Goal: Subscribe to service/newsletter

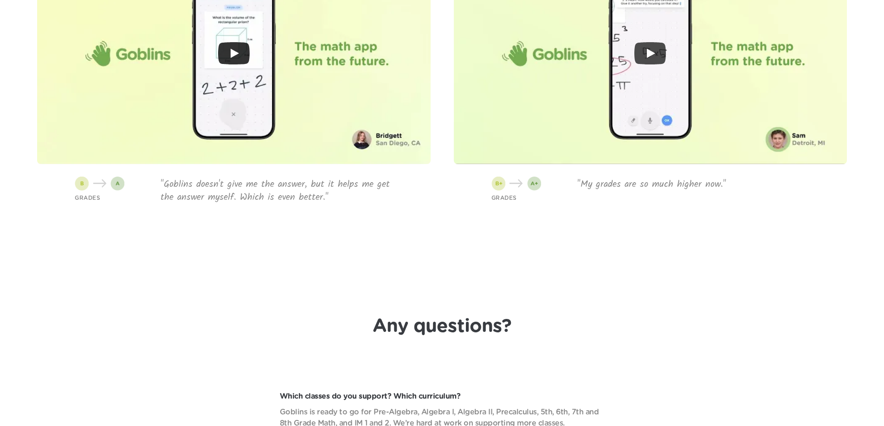
scroll to position [2829, 0]
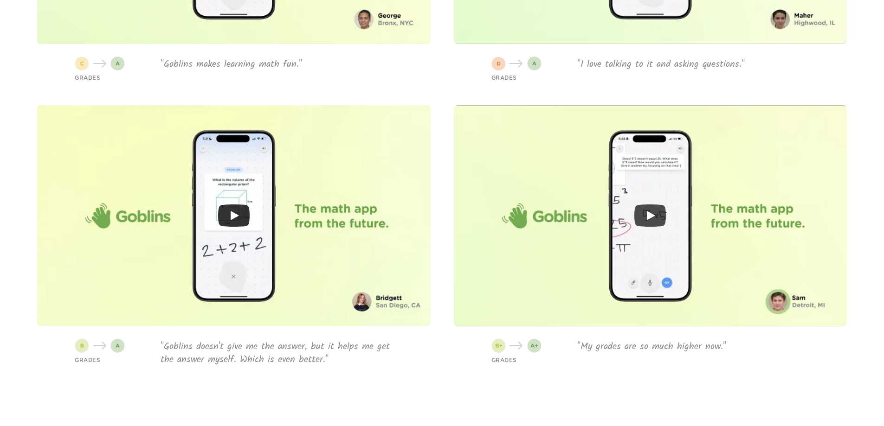
click at [230, 215] on icon "Play" at bounding box center [234, 216] width 32 height 22
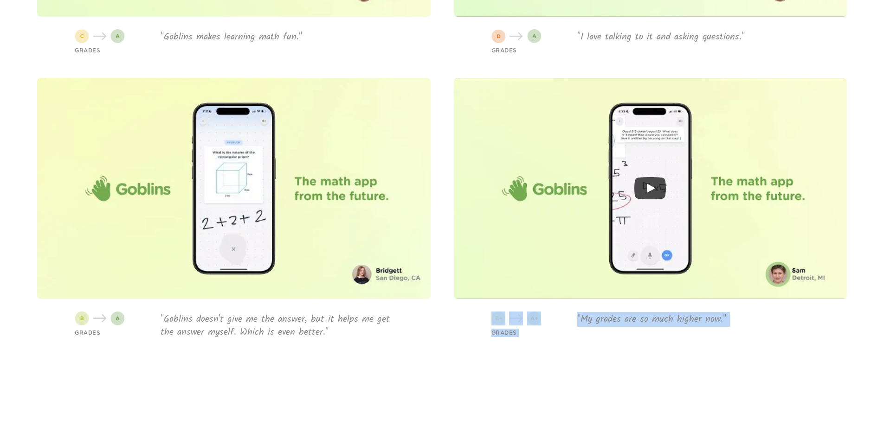
scroll to position [2864, 0]
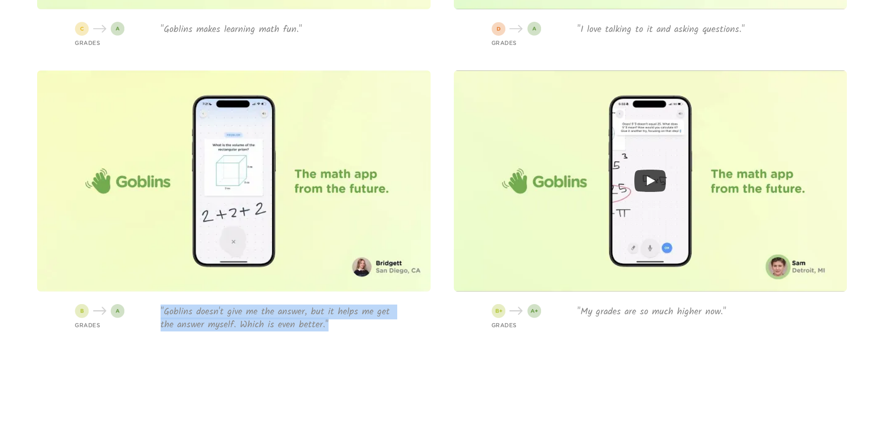
drag, startPoint x: 329, startPoint y: 405, endPoint x: 154, endPoint y: 305, distance: 201.8
click at [154, 305] on div "GRADES "Goblins doesn't give me the answer, but it helps me get the answer myse…" at bounding box center [233, 201] width 393 height 261
click at [169, 312] on p ""Goblins doesn't give me the answer, but it helps me get the answer myself. Whi…" at bounding box center [276, 319] width 232 height 26
drag, startPoint x: 166, startPoint y: 309, endPoint x: 386, endPoint y: 333, distance: 221.1
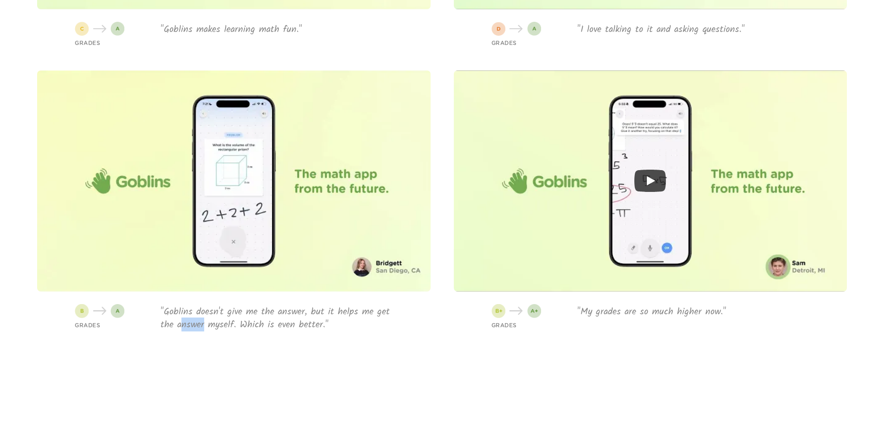
click at [182, 323] on p ""Goblins doesn't give me the answer, but it helps me get the answer myself. Whi…" at bounding box center [276, 319] width 232 height 26
click at [221, 326] on p ""Goblins doesn't give me the answer, but it helps me get the answer myself. Whi…" at bounding box center [276, 319] width 232 height 26
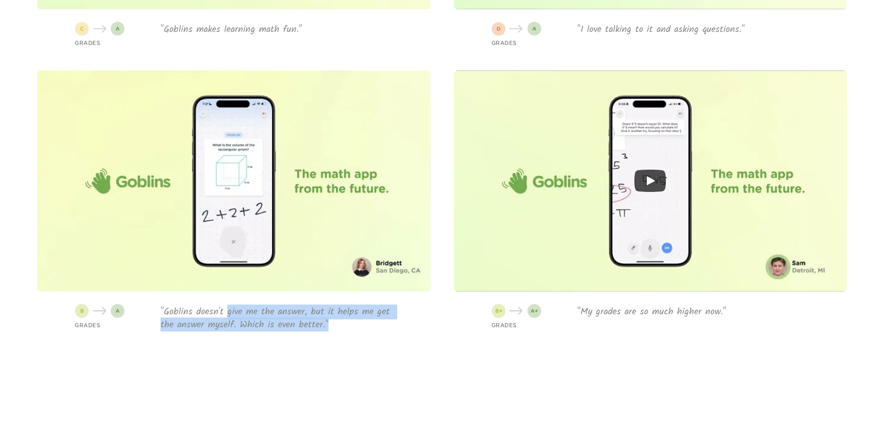
drag, startPoint x: 310, startPoint y: 330, endPoint x: 227, endPoint y: 319, distance: 83.8
click at [227, 319] on p ""Goblins doesn't give me the answer, but it helps me get the answer myself. Whi…" at bounding box center [276, 319] width 232 height 26
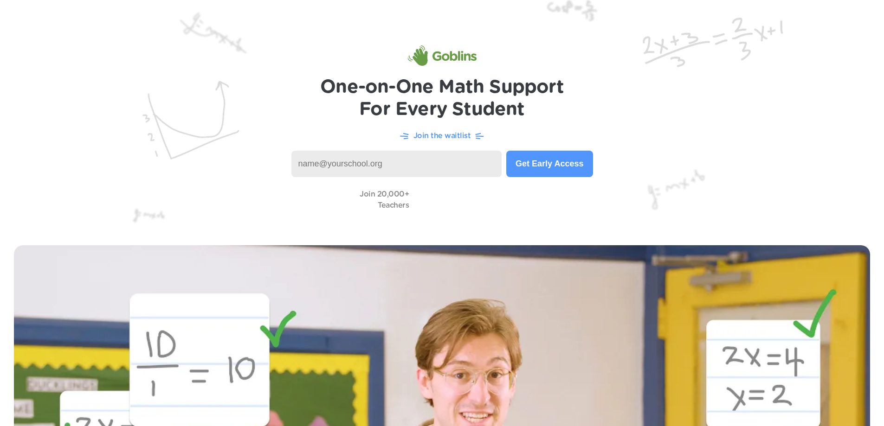
scroll to position [0, 0]
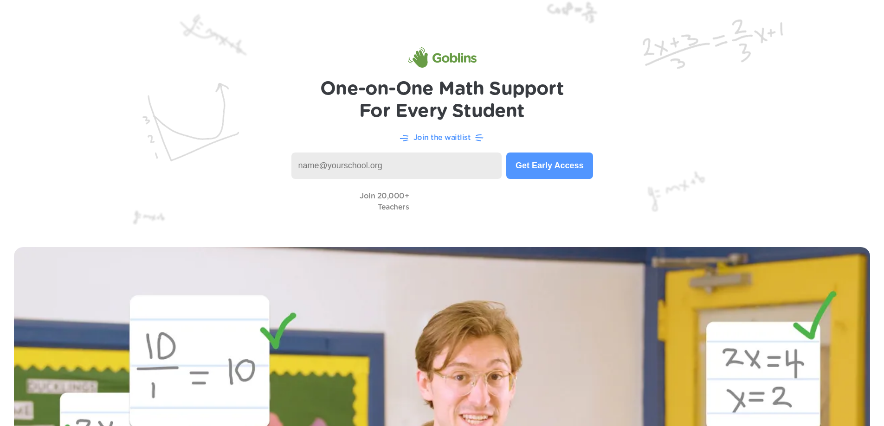
drag, startPoint x: 381, startPoint y: -56, endPoint x: 361, endPoint y: -56, distance: 19.9
click at [269, 73] on img at bounding box center [442, 116] width 884 height 233
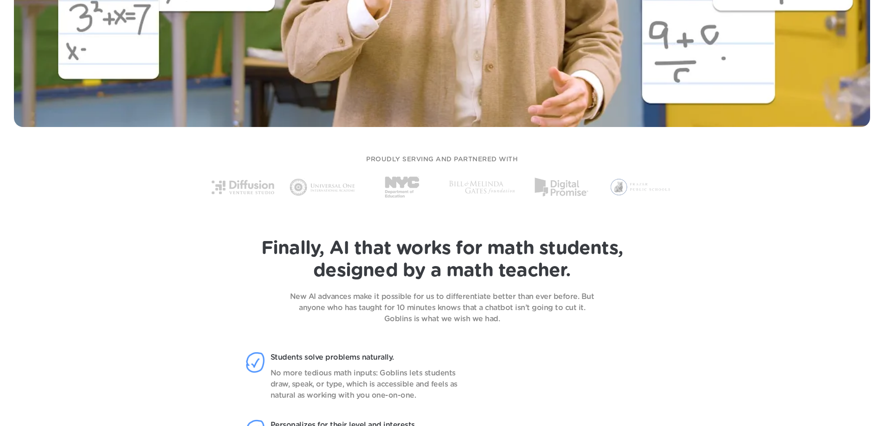
scroll to position [603, 0]
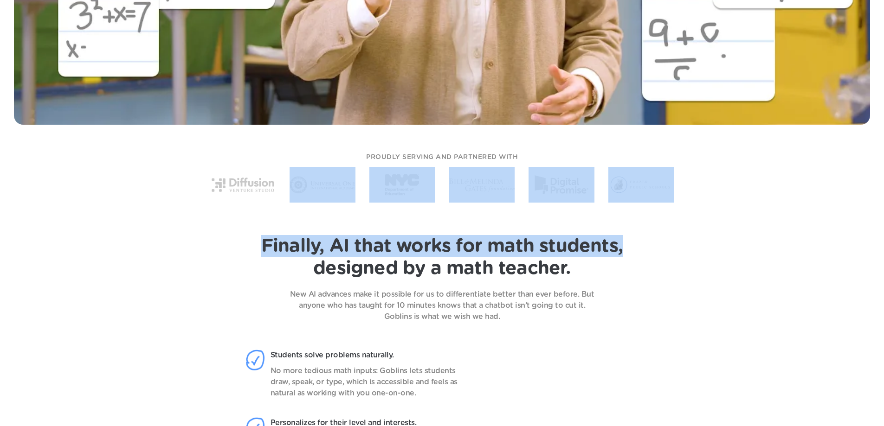
drag, startPoint x: 327, startPoint y: 156, endPoint x: 687, endPoint y: 213, distance: 364.4
click at [687, 213] on header "Finally, AI that works for math students, designed by a math teacher. New AI ad…" at bounding box center [442, 404] width 884 height 384
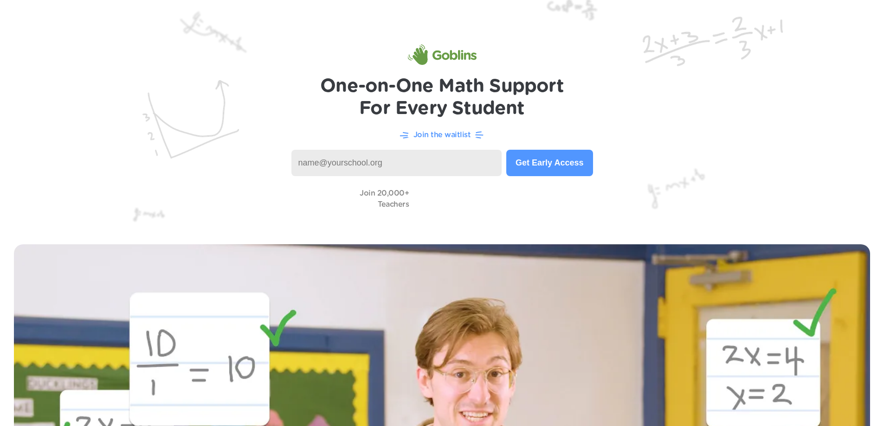
scroll to position [0, 0]
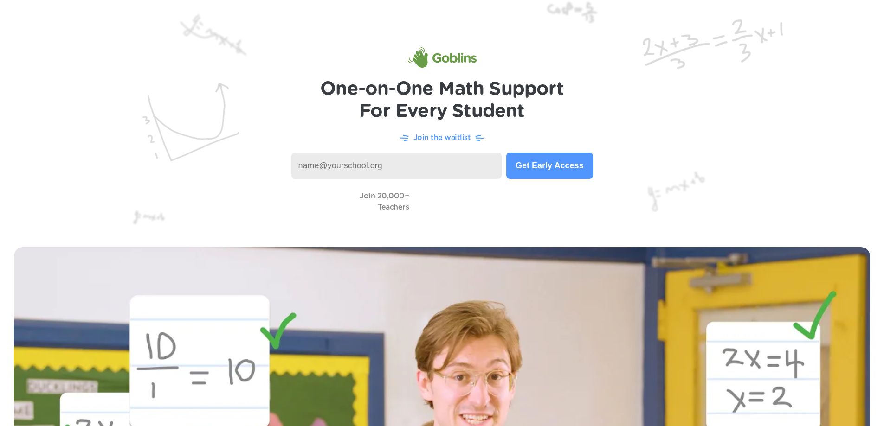
click at [339, 166] on input at bounding box center [396, 166] width 211 height 26
type input "[EMAIL_ADDRESS][DOMAIN_NAME]"
click at [571, 166] on button "Get Early Access" at bounding box center [549, 166] width 86 height 26
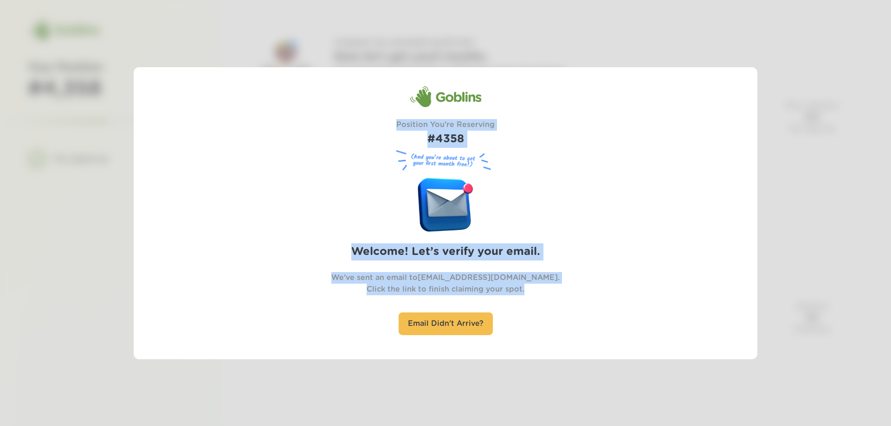
drag, startPoint x: 380, startPoint y: 82, endPoint x: 570, endPoint y: 306, distance: 293.2
click at [570, 306] on div "Goblins Position You're Reserving #4358 (And you’re about to get your first mon…" at bounding box center [445, 213] width 623 height 292
drag, startPoint x: 589, startPoint y: 303, endPoint x: 621, endPoint y: 307, distance: 31.8
click at [590, 303] on div "Goblins Position You're Reserving #4358 (And you’re about to get your first mon…" at bounding box center [445, 212] width 390 height 255
click at [580, 157] on div "Goblins Position You're Reserving #4358 (And you’re about to get your first mon…" at bounding box center [445, 212] width 390 height 255
